Goal: Task Accomplishment & Management: Manage account settings

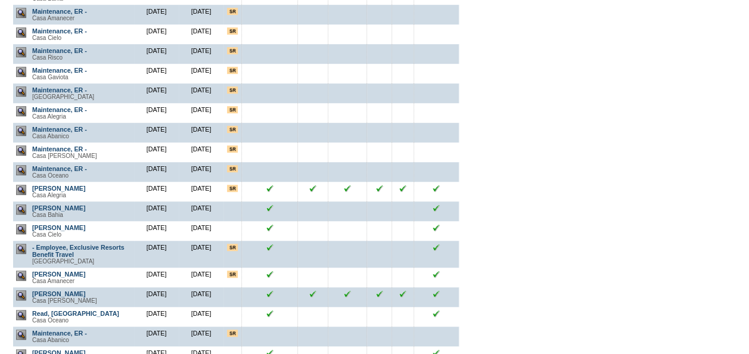
scroll to position [179, 0]
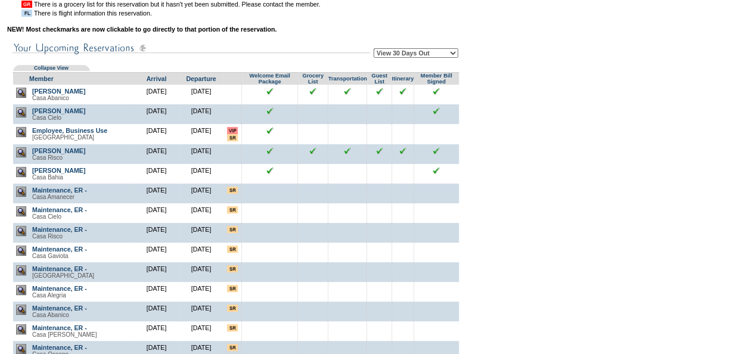
drag, startPoint x: 436, startPoint y: 54, endPoint x: 427, endPoint y: 55, distance: 9.6
click at [435, 54] on select "View 30 Days Out View 60 Days Out View 90 Days Out" at bounding box center [416, 53] width 85 height 10
select select "60"
click at [374, 51] on select "View 30 Days Out View 60 Days Out View 90 Days Out" at bounding box center [416, 53] width 85 height 10
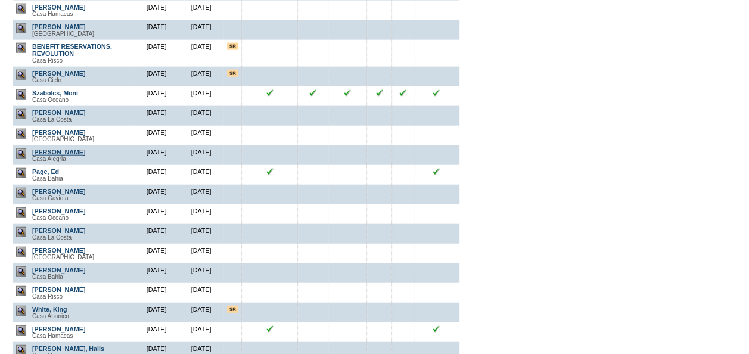
scroll to position [1370, 0]
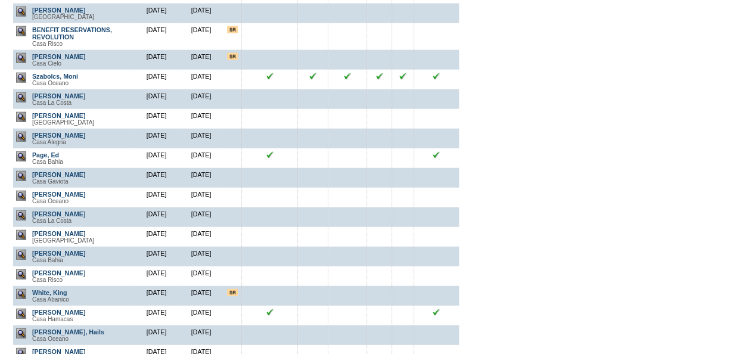
click at [23, 201] on img at bounding box center [21, 196] width 10 height 10
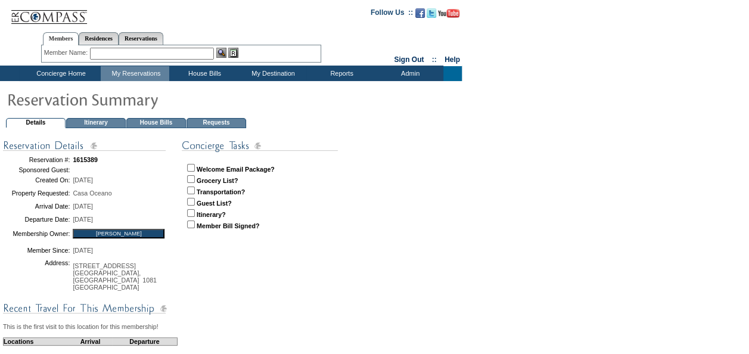
click at [188, 221] on input "checkbox" at bounding box center [191, 224] width 8 height 8
checkbox input "true"
click at [191, 211] on input "checkbox" at bounding box center [191, 213] width 8 height 8
checkbox input "true"
click at [191, 201] on input "checkbox" at bounding box center [191, 202] width 8 height 8
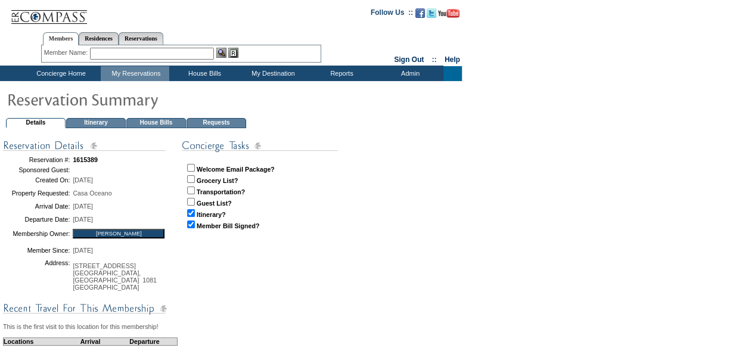
checkbox input "true"
click at [192, 188] on input "checkbox" at bounding box center [191, 190] width 8 height 8
checkbox input "true"
click at [192, 175] on input "checkbox" at bounding box center [191, 179] width 8 height 8
checkbox input "true"
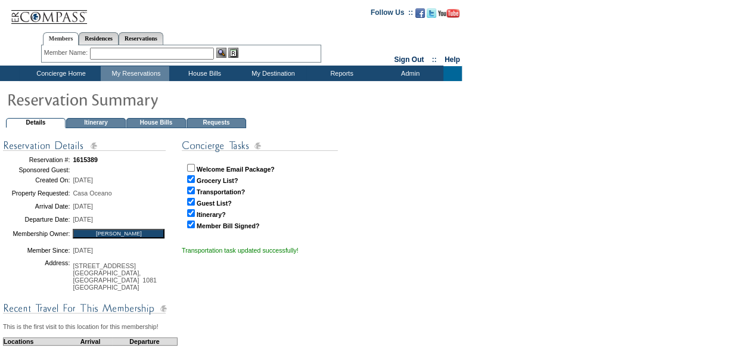
click at [191, 164] on input "checkbox" at bounding box center [191, 168] width 8 height 8
checkbox input "true"
click at [133, 85] on td "View Reservation Queues" at bounding box center [140, 88] width 73 height 11
